Goal: Obtain resource: Download file/media

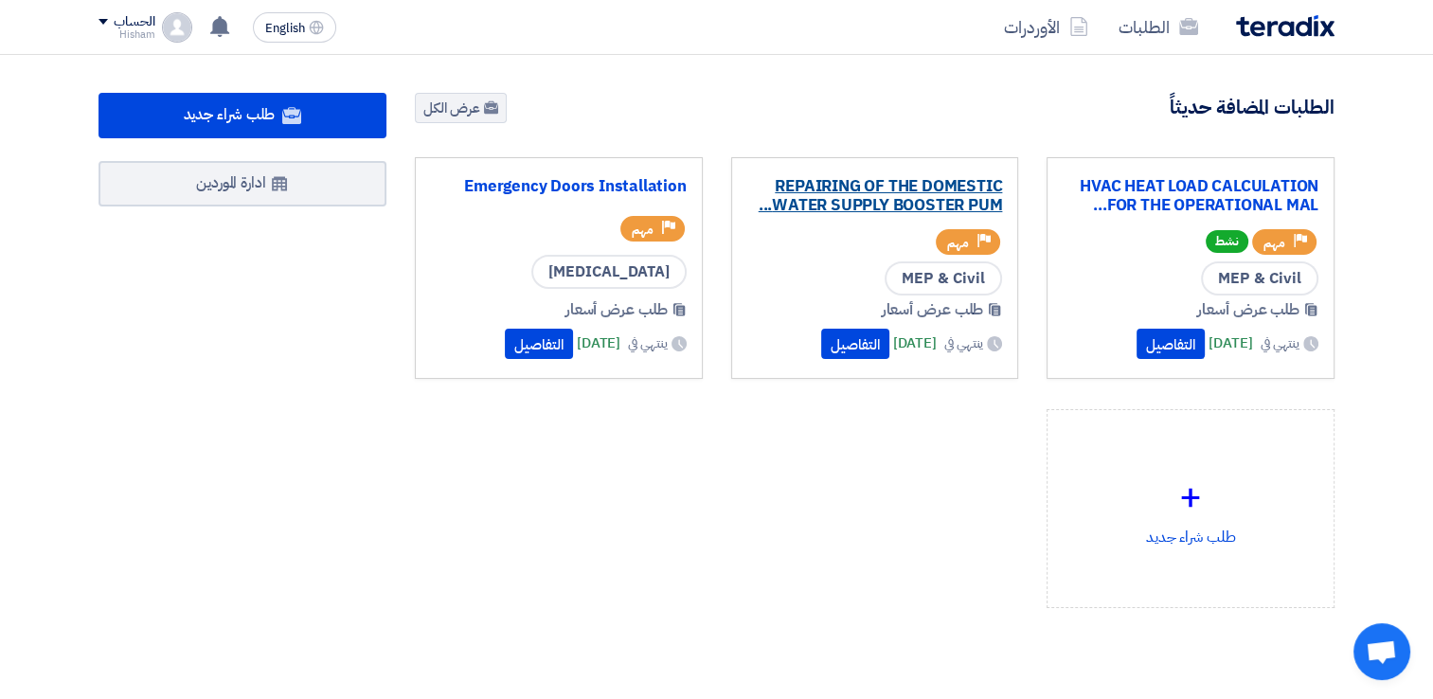
click at [881, 191] on link "REPAIRING OF THE DOMESTIC WATER SUPPLY BOOSTER PUM..." at bounding box center [875, 196] width 256 height 38
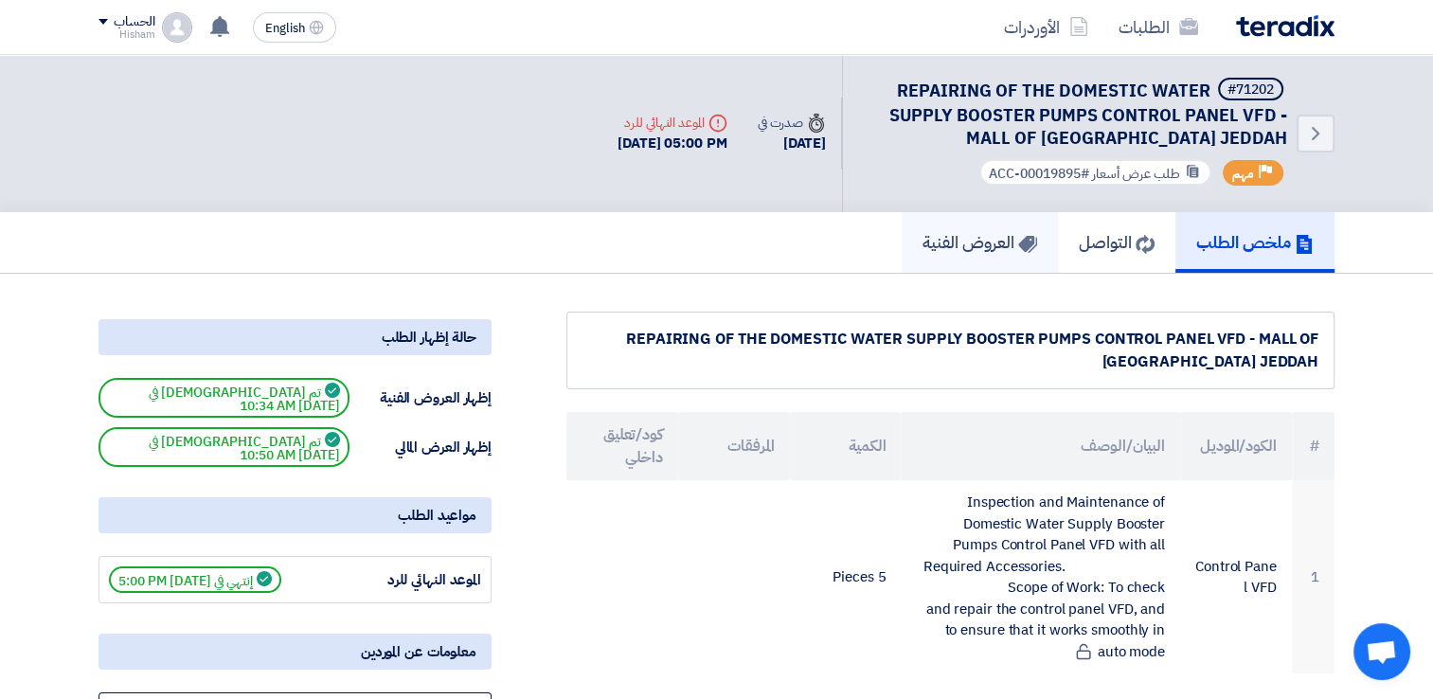
click at [1000, 252] on h5 "العروض الفنية" at bounding box center [979, 242] width 115 height 22
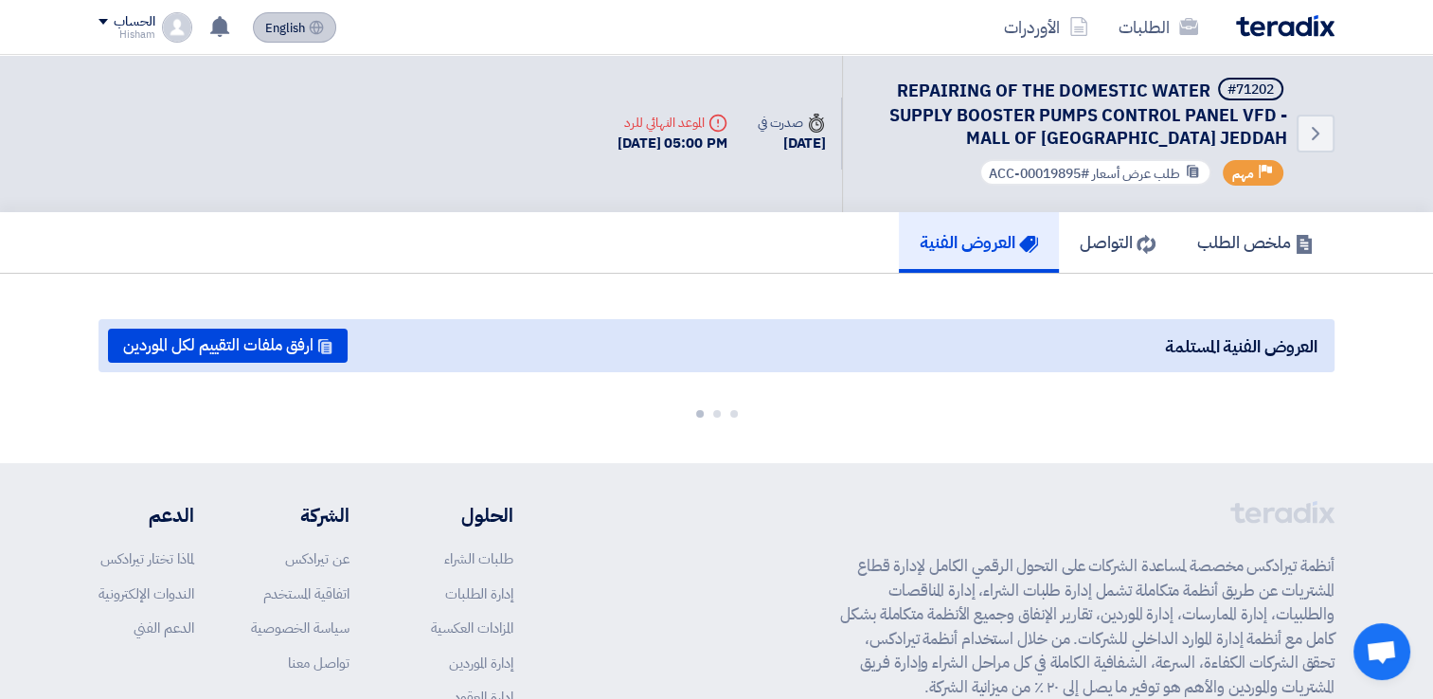
click at [292, 28] on span "English" at bounding box center [285, 28] width 40 height 13
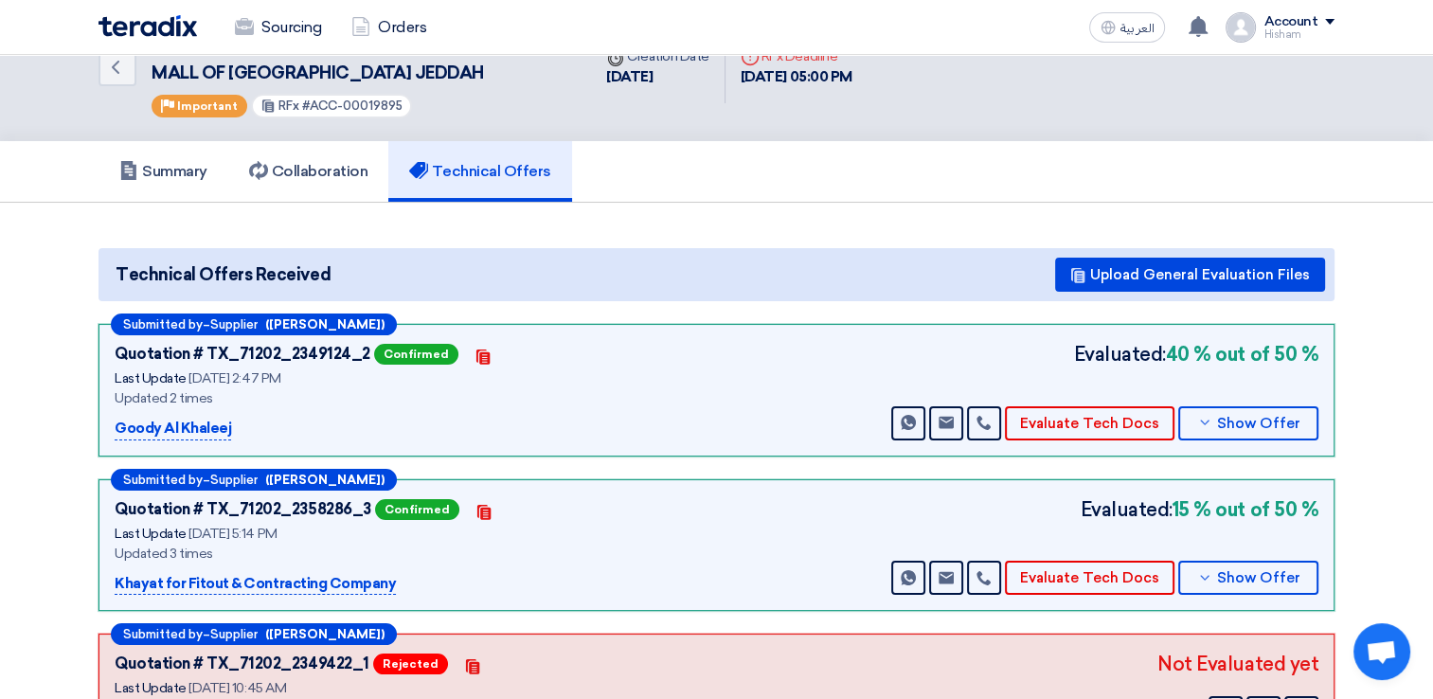
scroll to position [95, 0]
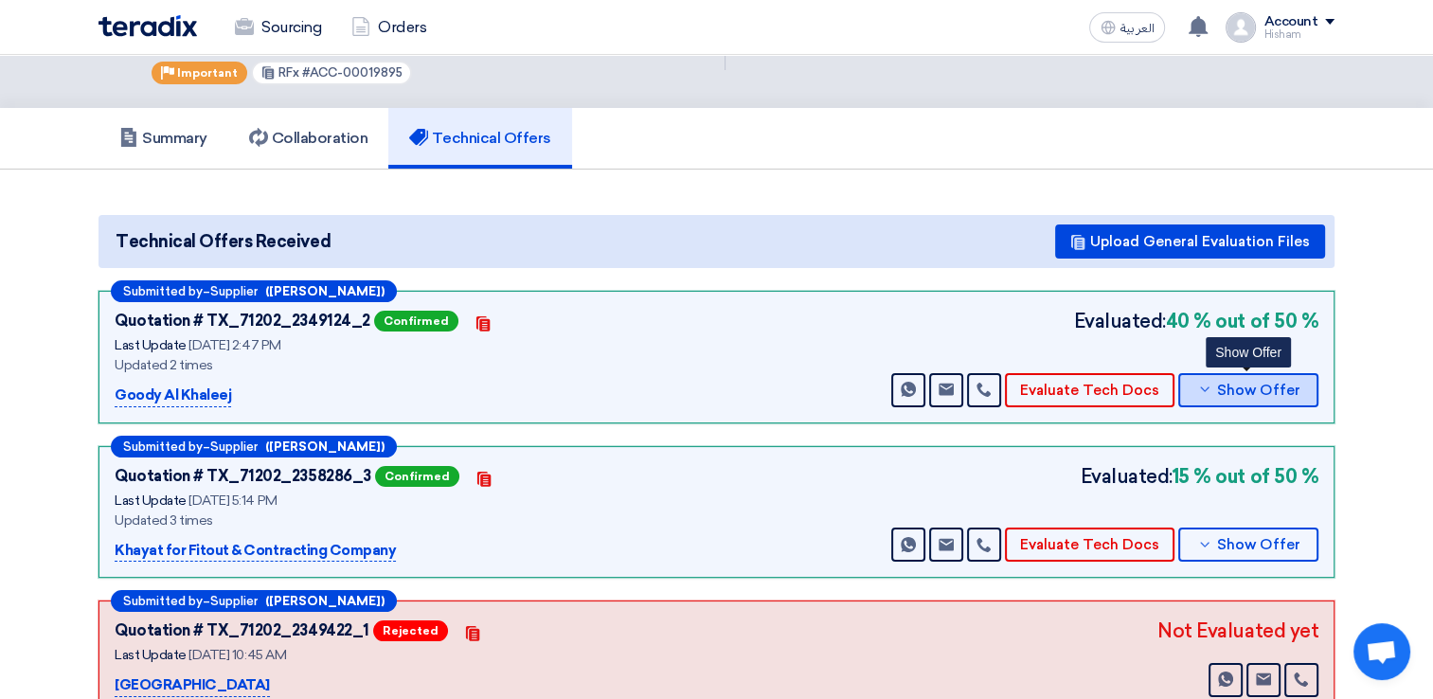
click at [1250, 383] on span "Show Offer" at bounding box center [1258, 390] width 83 height 14
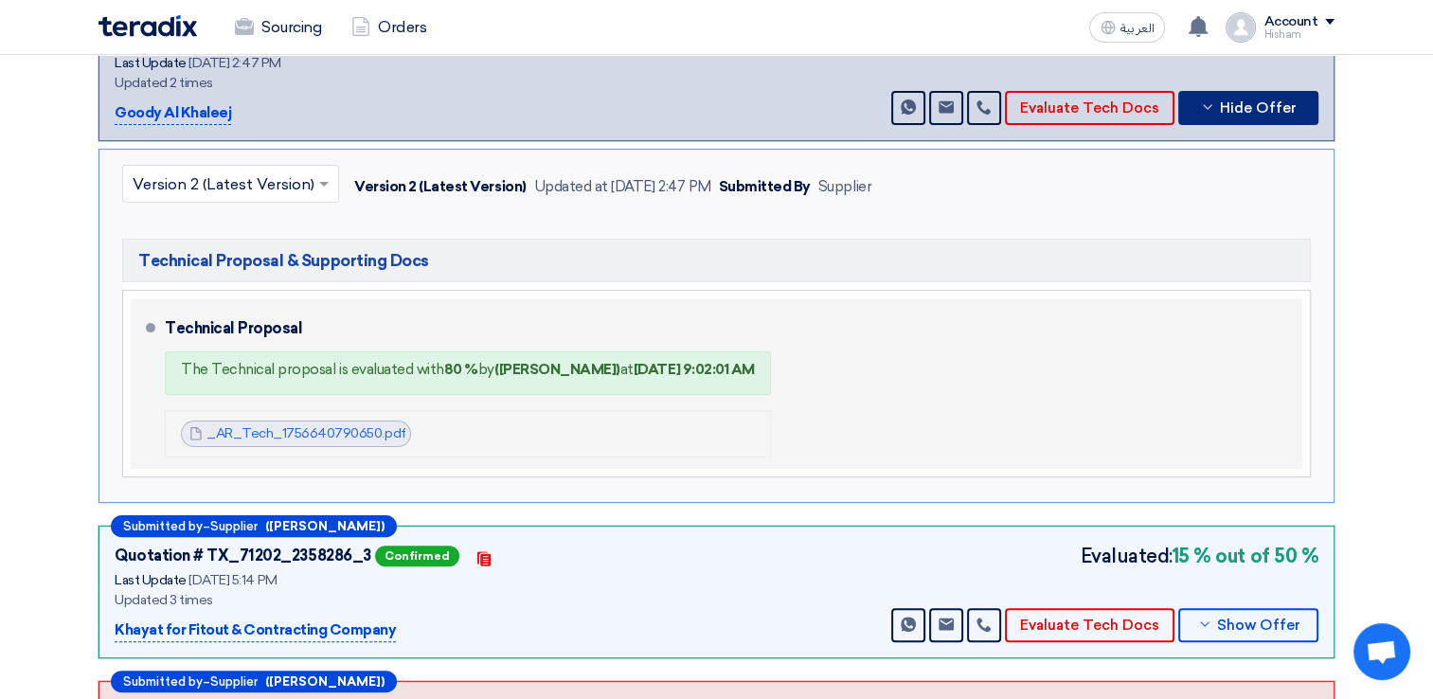
scroll to position [379, 0]
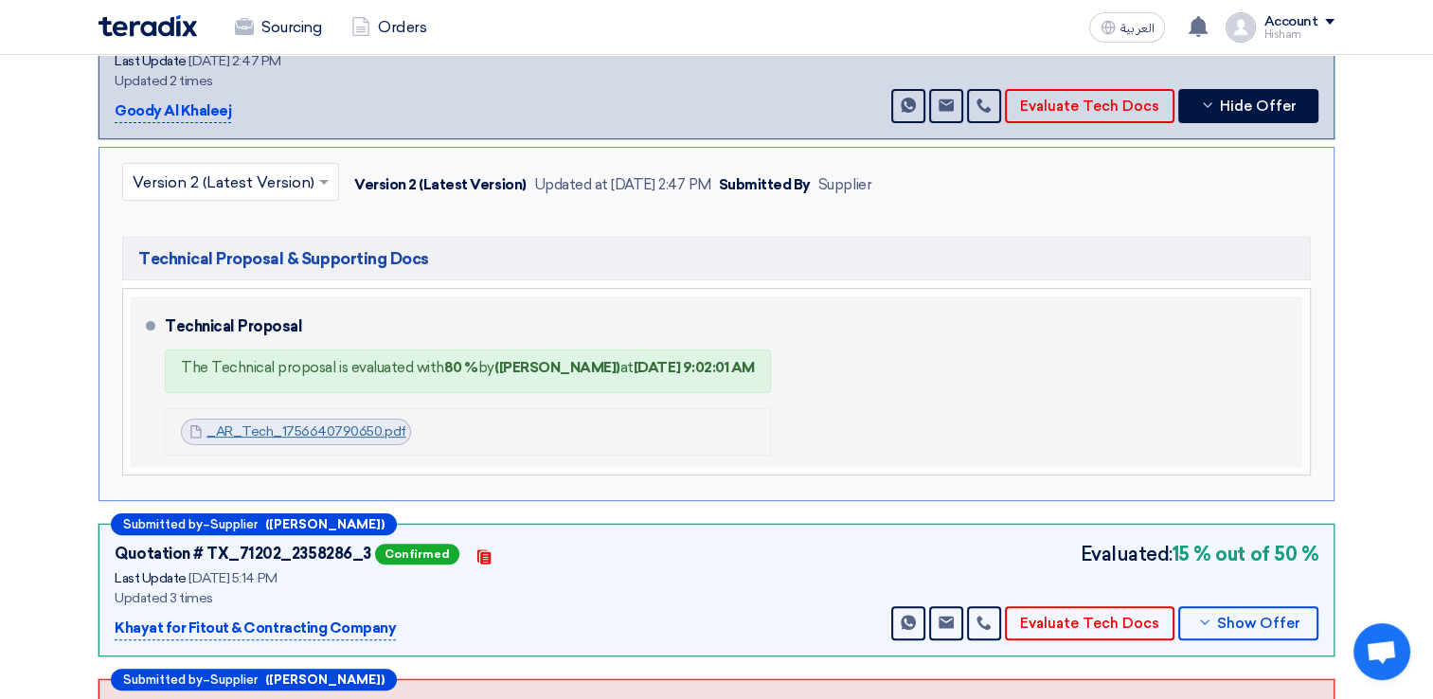
click at [295, 425] on link "_AR_Tech_1756640790650.pdf" at bounding box center [306, 431] width 200 height 16
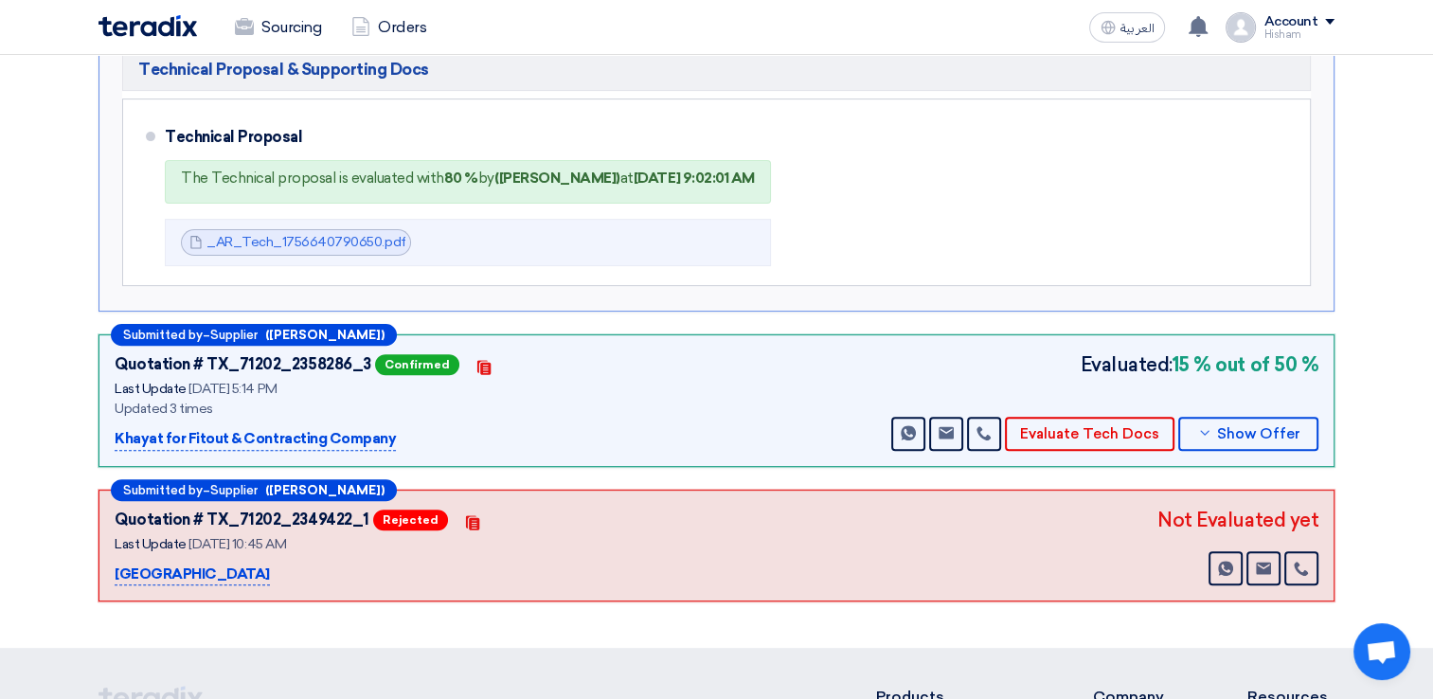
click at [265, 563] on div "[GEOGRAPHIC_DATA]" at bounding box center [351, 574] width 473 height 23
click at [243, 485] on span "Supplier" at bounding box center [233, 490] width 47 height 12
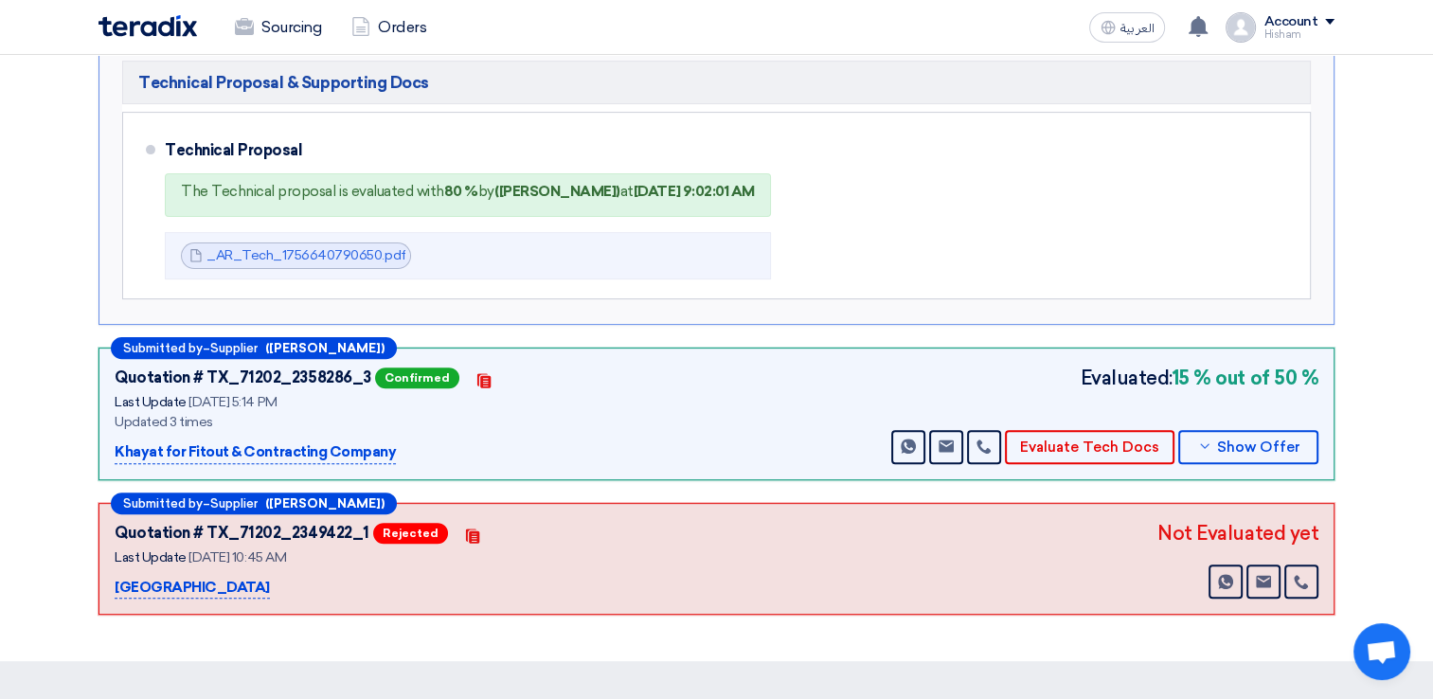
scroll to position [473, 0]
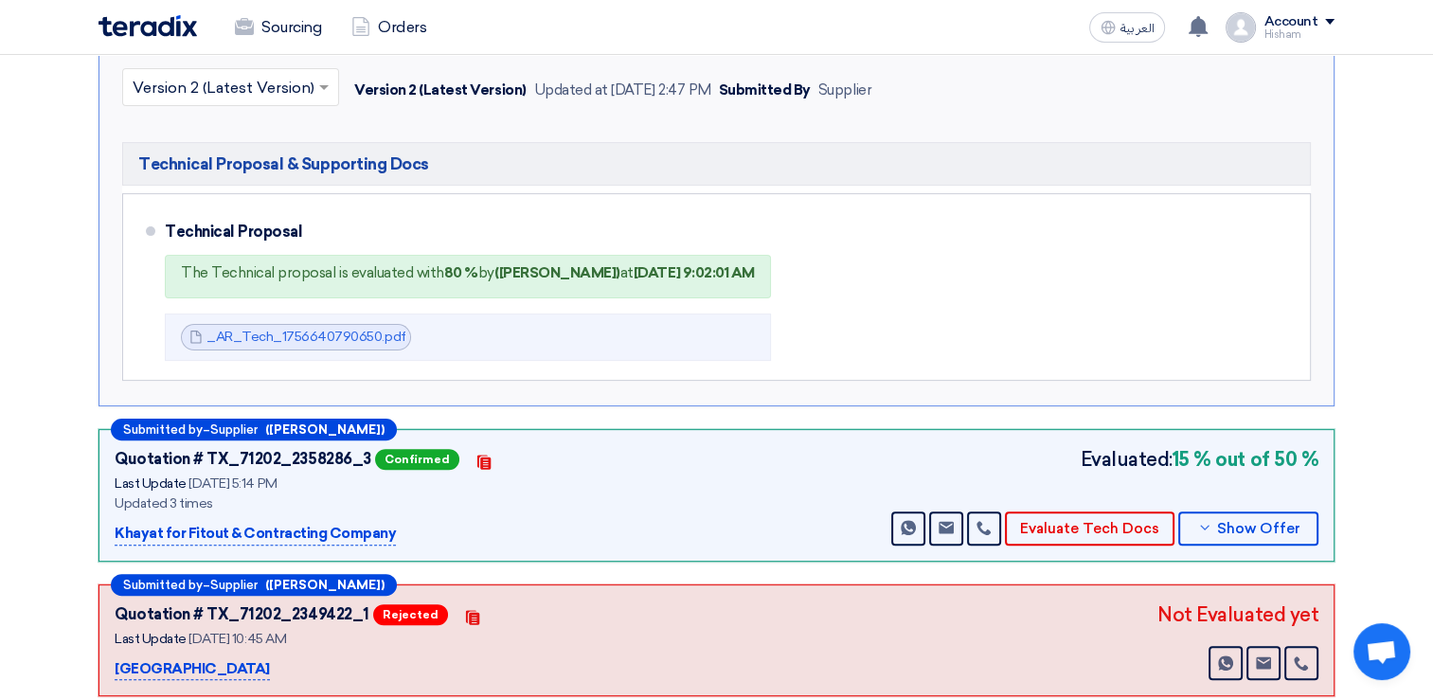
click at [671, 459] on div "Quotation # TX_71202_2358286_3 Confirmed Contacts Last Update [DATE] 5:14 PM Up…" at bounding box center [716, 495] width 1203 height 100
click at [457, 532] on div "Khayat for Fitout & Contracting Company" at bounding box center [351, 534] width 473 height 23
click at [1060, 529] on button "Evaluate Tech Docs" at bounding box center [1089, 528] width 169 height 34
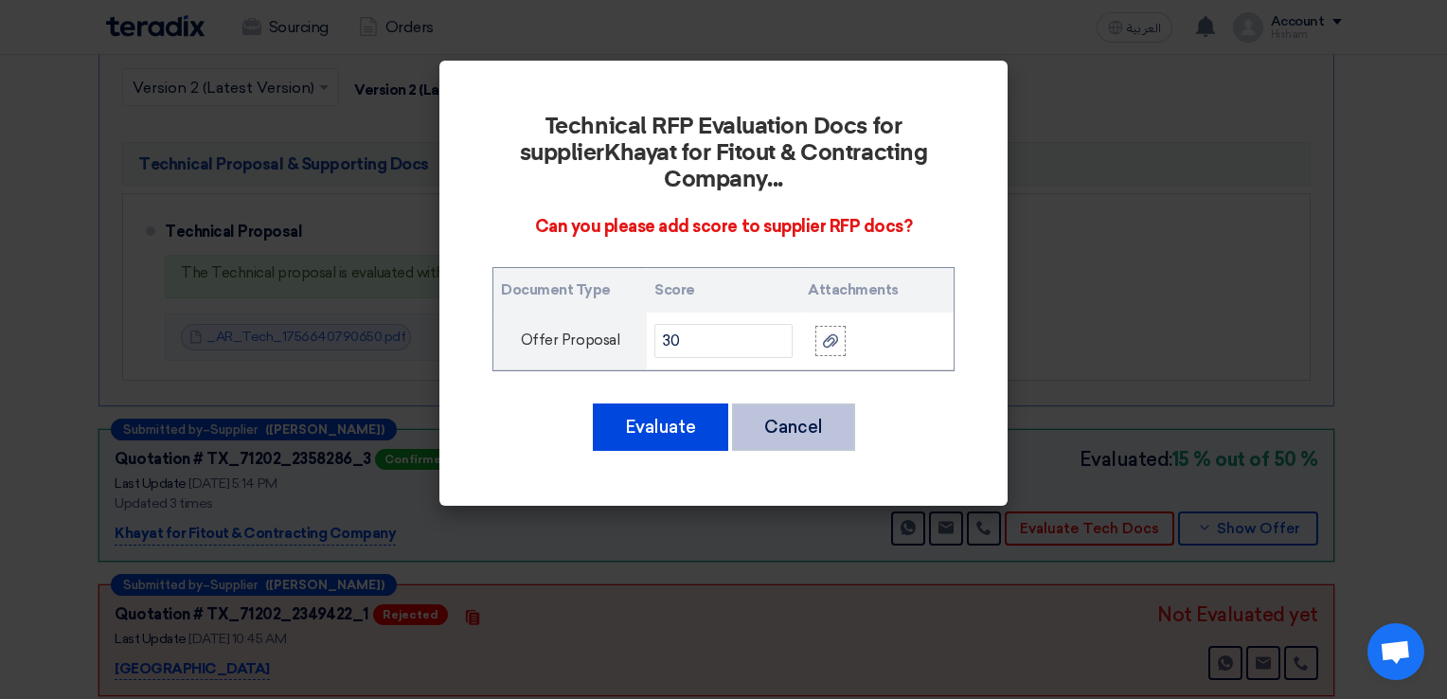
click at [786, 409] on button "Cancel" at bounding box center [793, 426] width 123 height 47
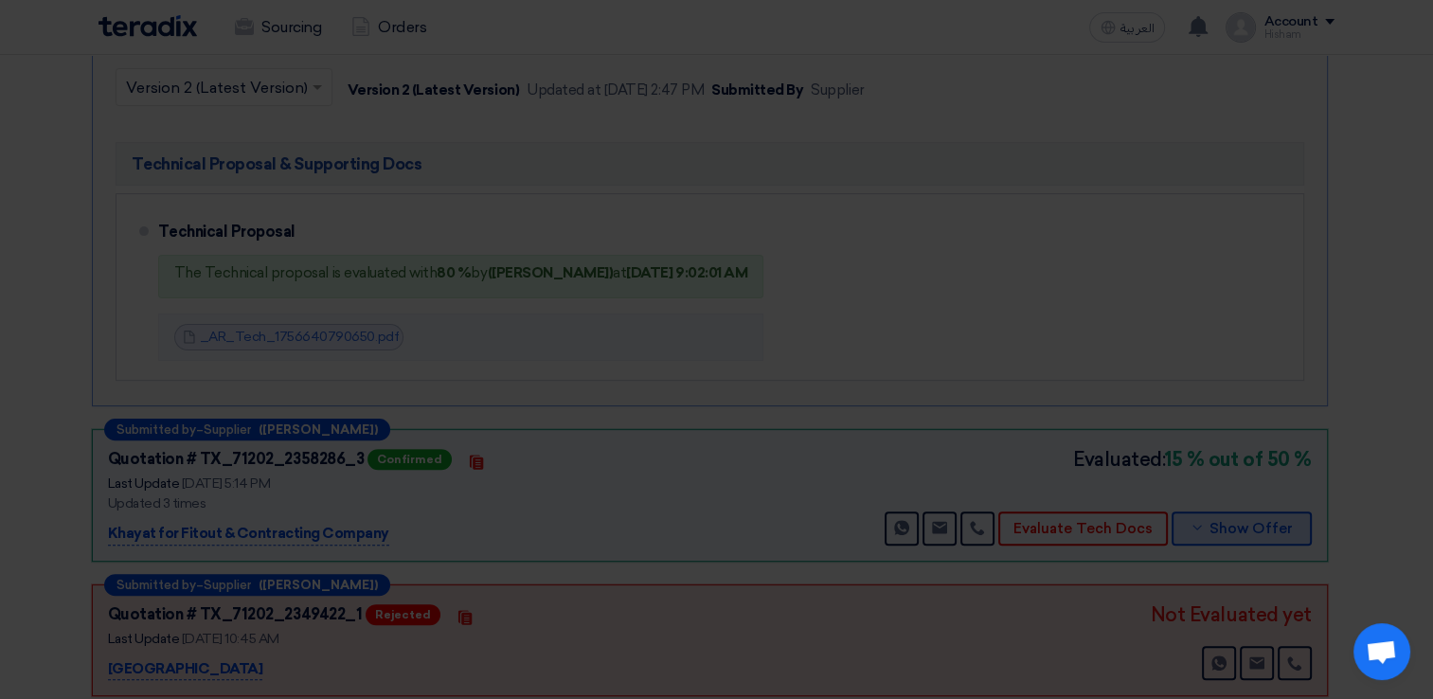
click at [1288, 522] on span "Show Offer" at bounding box center [1250, 529] width 83 height 14
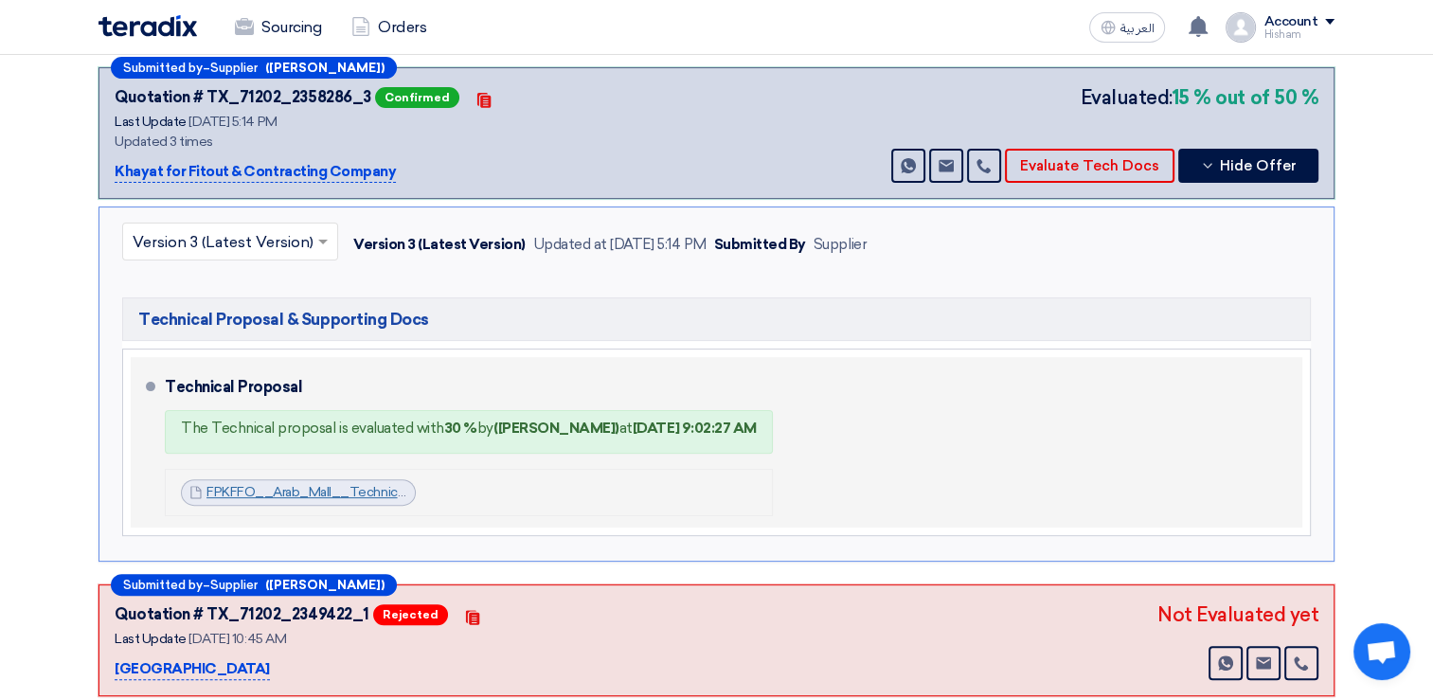
click at [309, 489] on link "FPKFFO__Arab_Mall__Technical_1756822314076.pdf" at bounding box center [369, 492] width 327 height 16
